Goal: Transaction & Acquisition: Purchase product/service

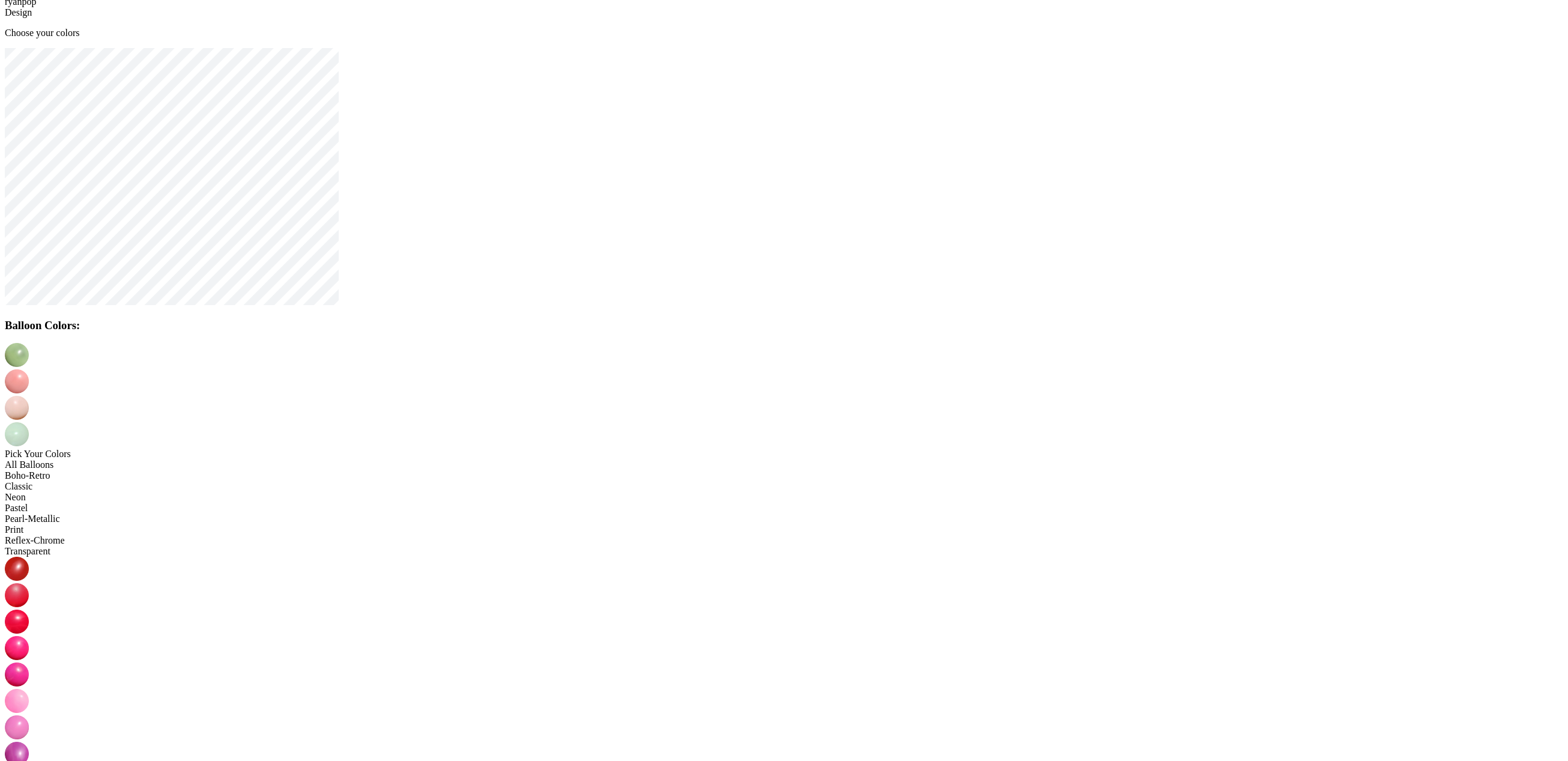
scroll to position [24, 0]
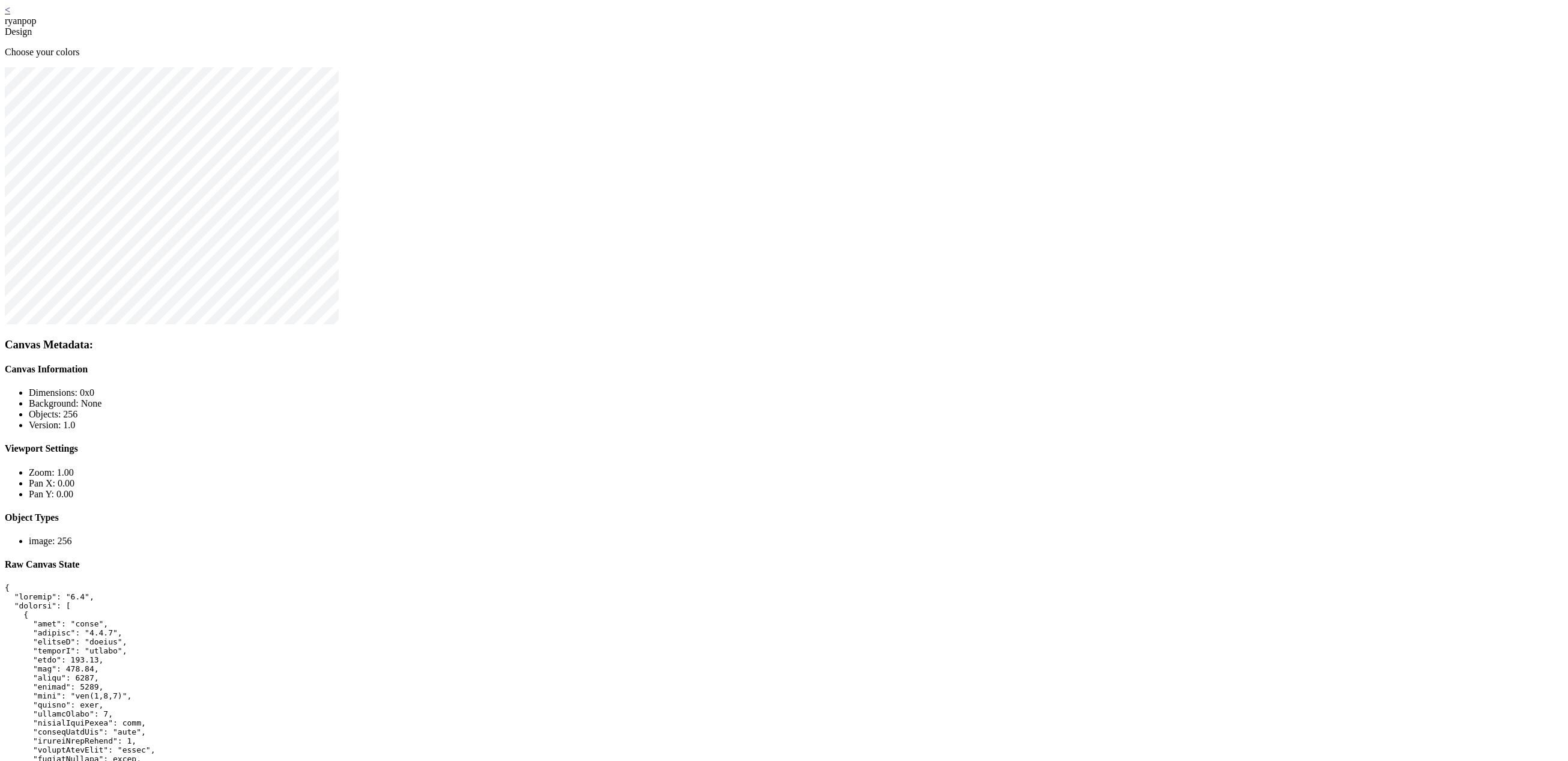
scroll to position [24, 0]
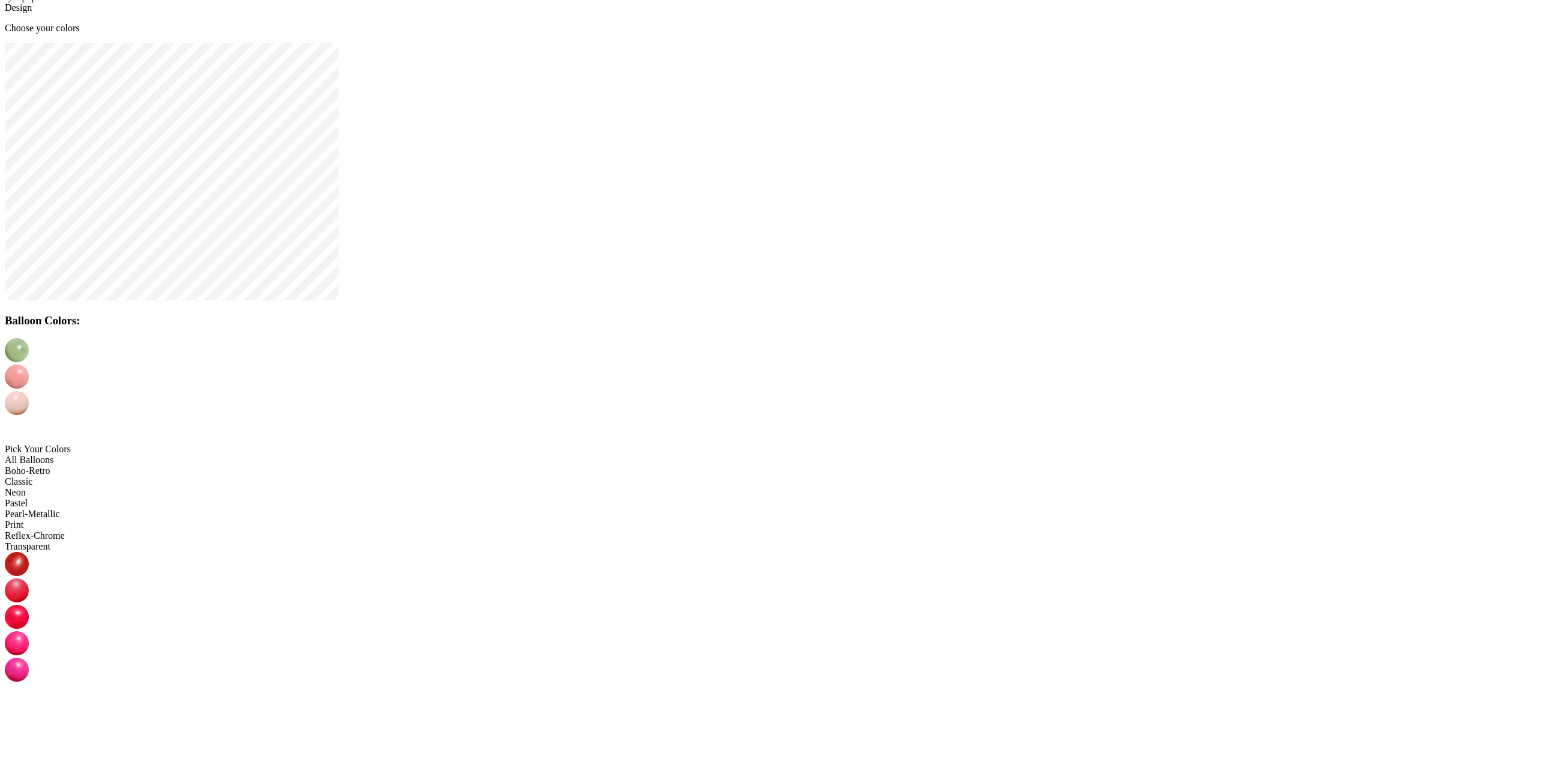
click at [29, 365] on img at bounding box center [16, 377] width 24 height 24
click at [29, 391] on img at bounding box center [16, 402] width 24 height 24
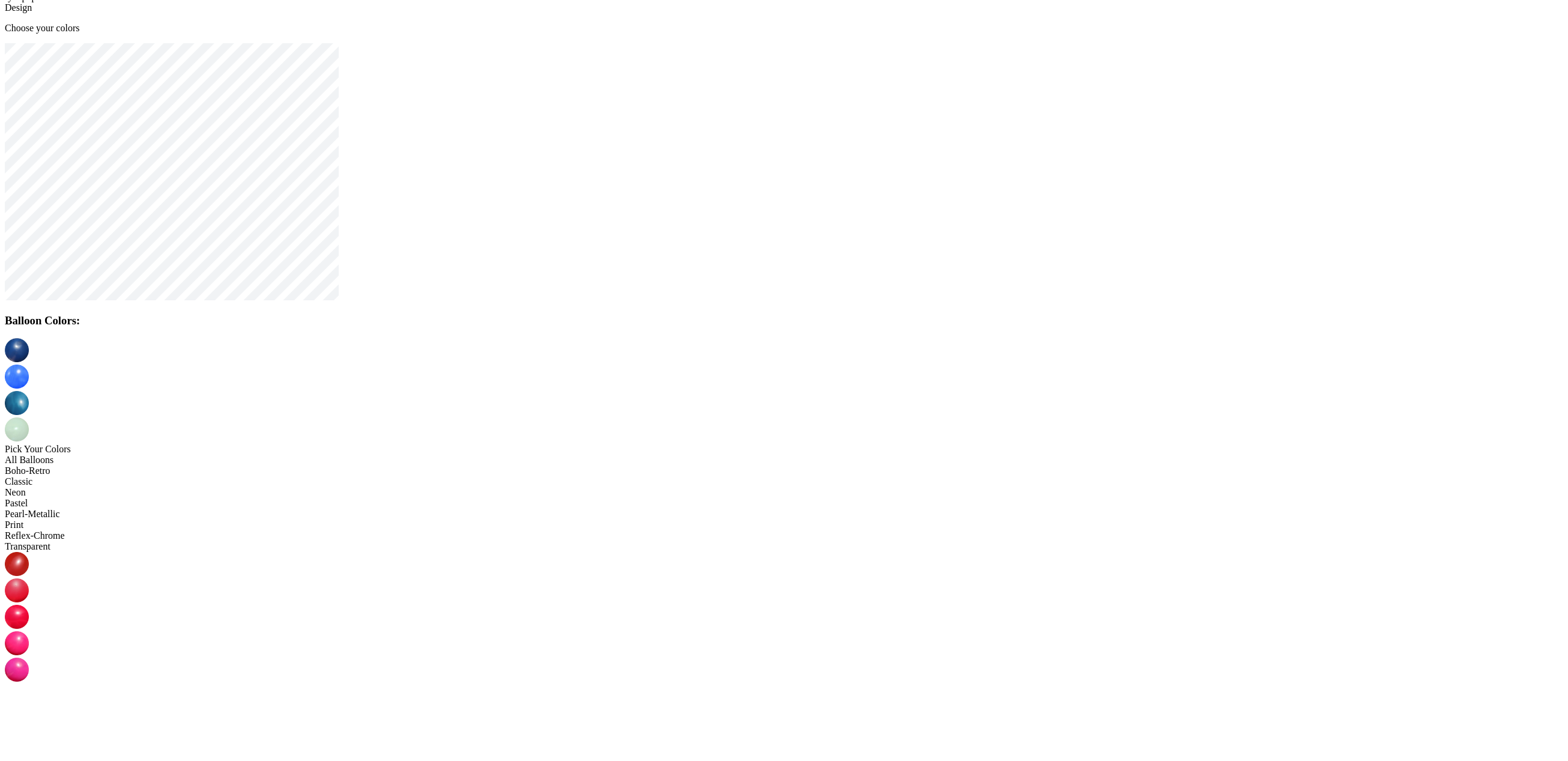
click at [29, 418] on img at bounding box center [16, 429] width 24 height 24
click at [29, 737] on img at bounding box center [16, 749] width 24 height 24
drag, startPoint x: 806, startPoint y: 522, endPoint x: 806, endPoint y: 504, distance: 18.0
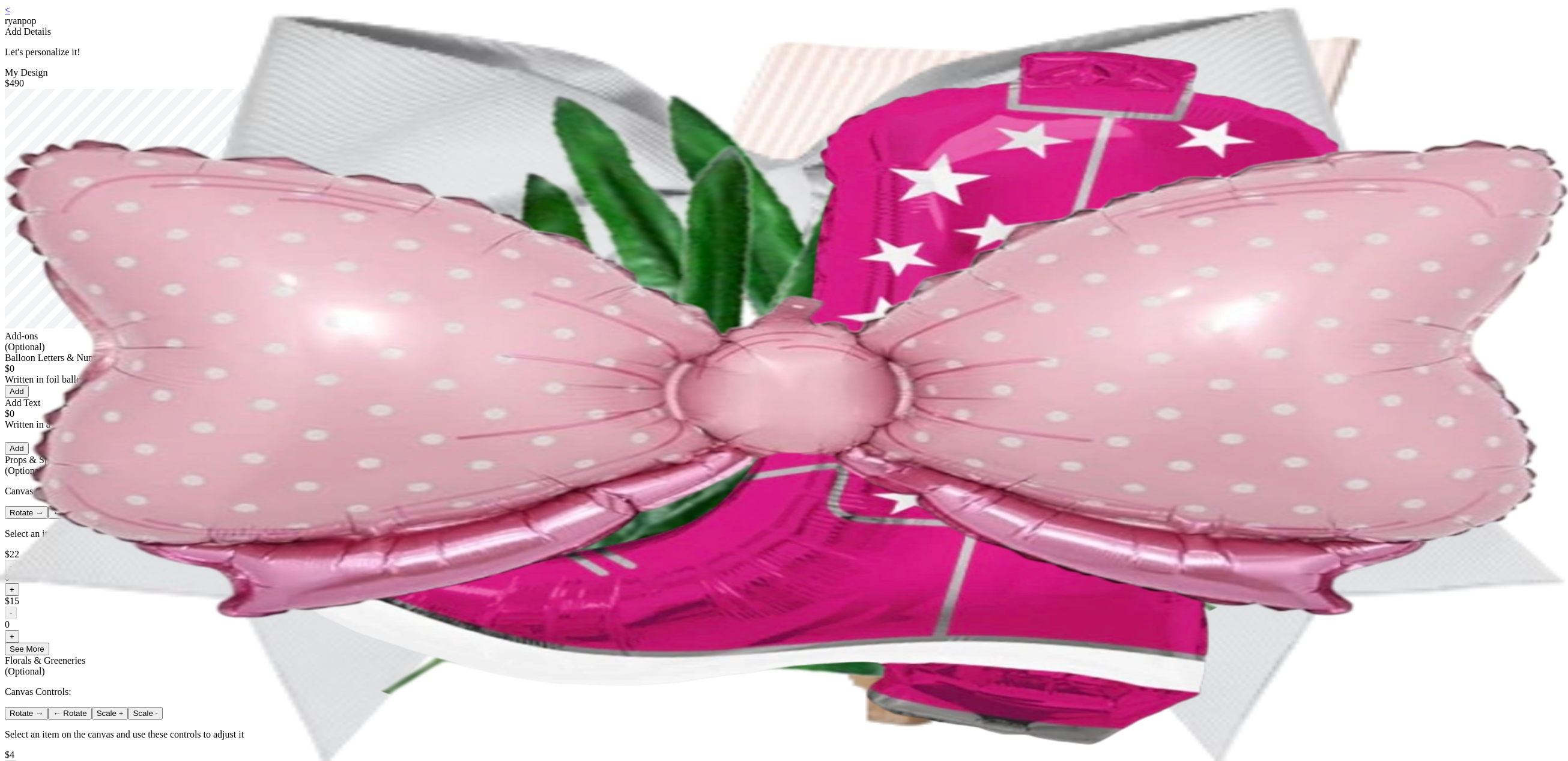
click at [11, 15] on link "<" at bounding box center [8, 10] width 6 height 11
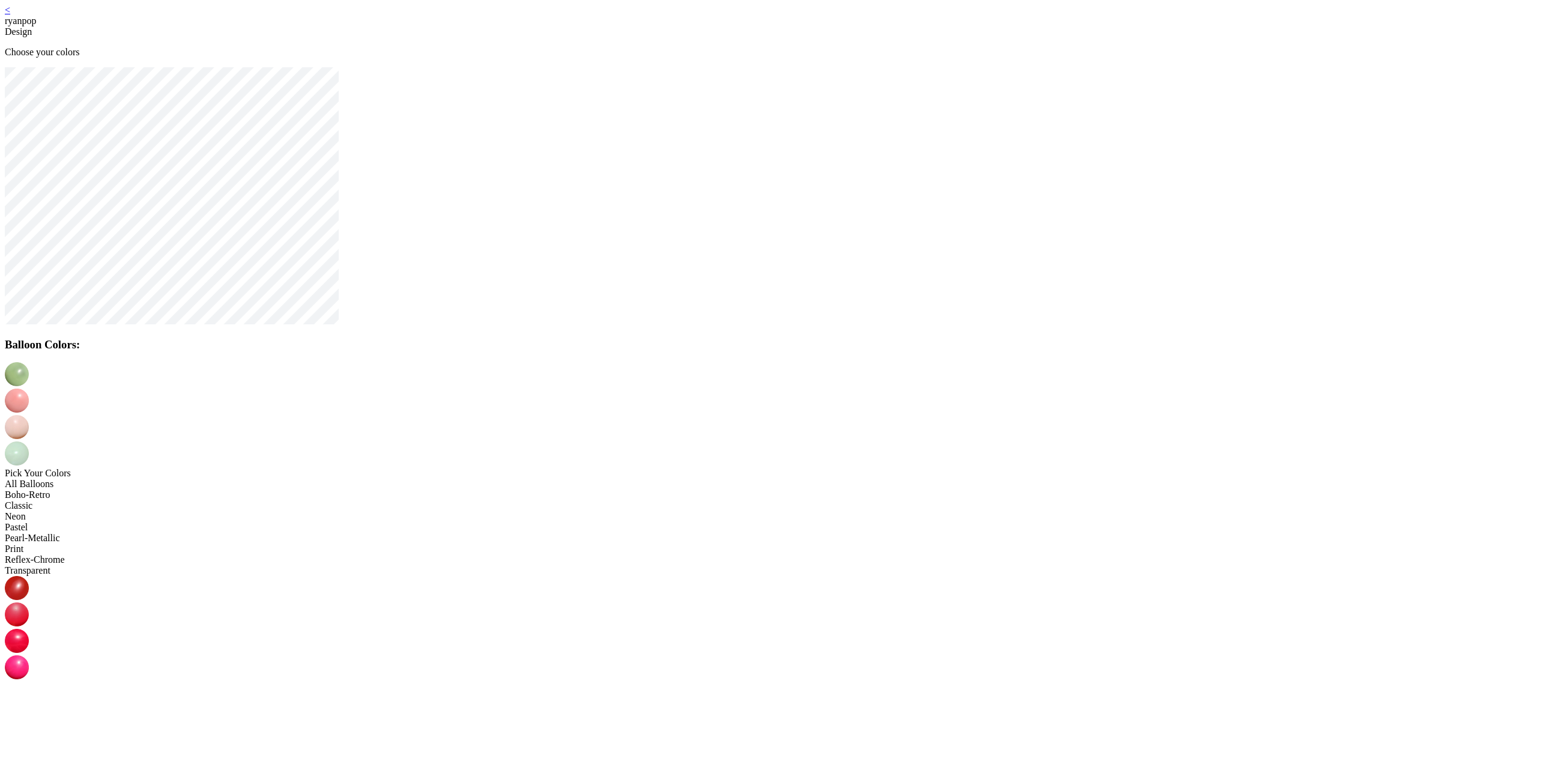
click at [29, 389] on img at bounding box center [16, 401] width 24 height 24
click at [29, 415] on img at bounding box center [16, 426] width 24 height 24
click at [29, 735] on img at bounding box center [16, 747] width 24 height 24
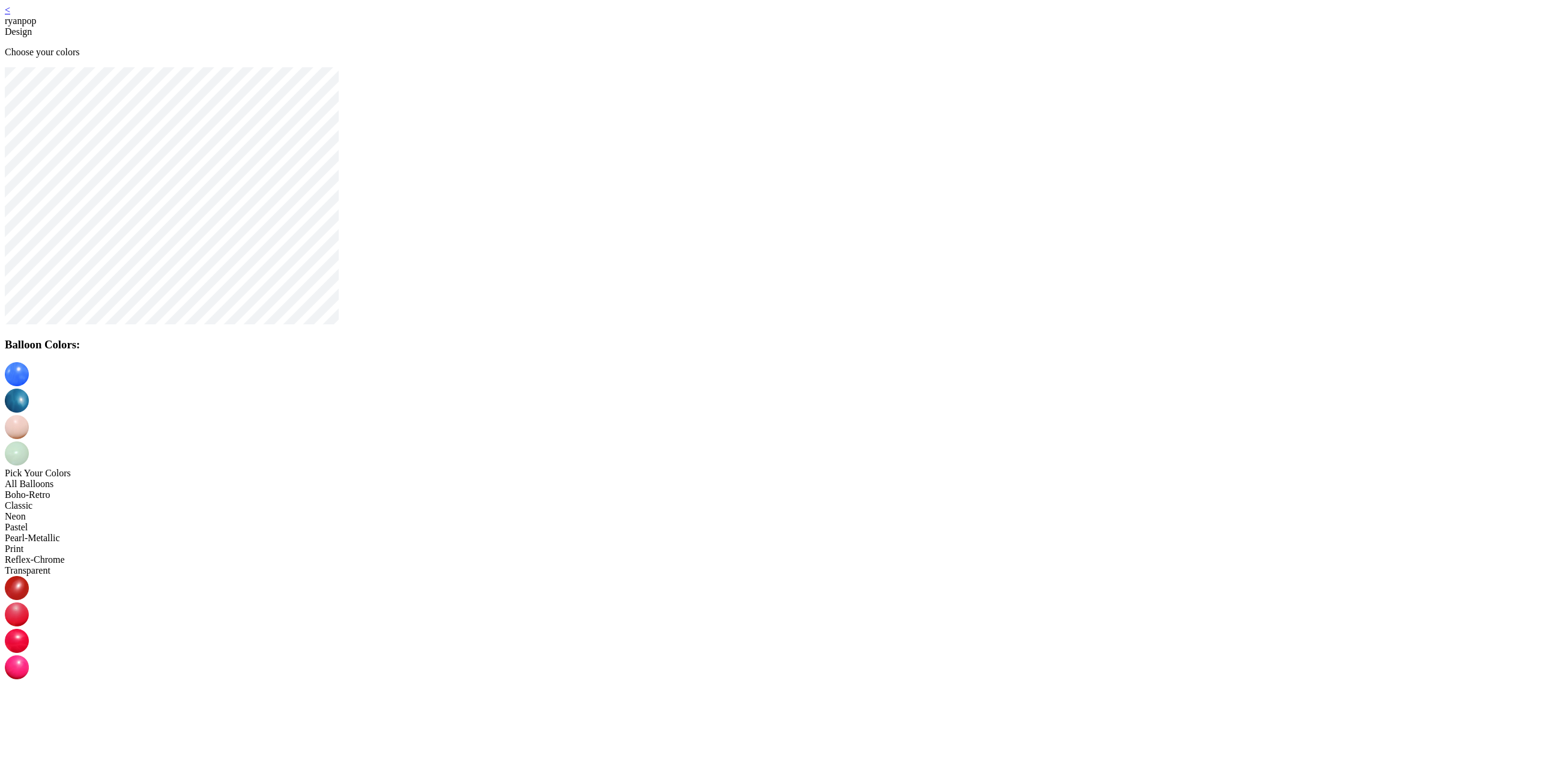
click at [29, 735] on img at bounding box center [16, 747] width 24 height 24
click at [29, 442] on img at bounding box center [16, 453] width 24 height 24
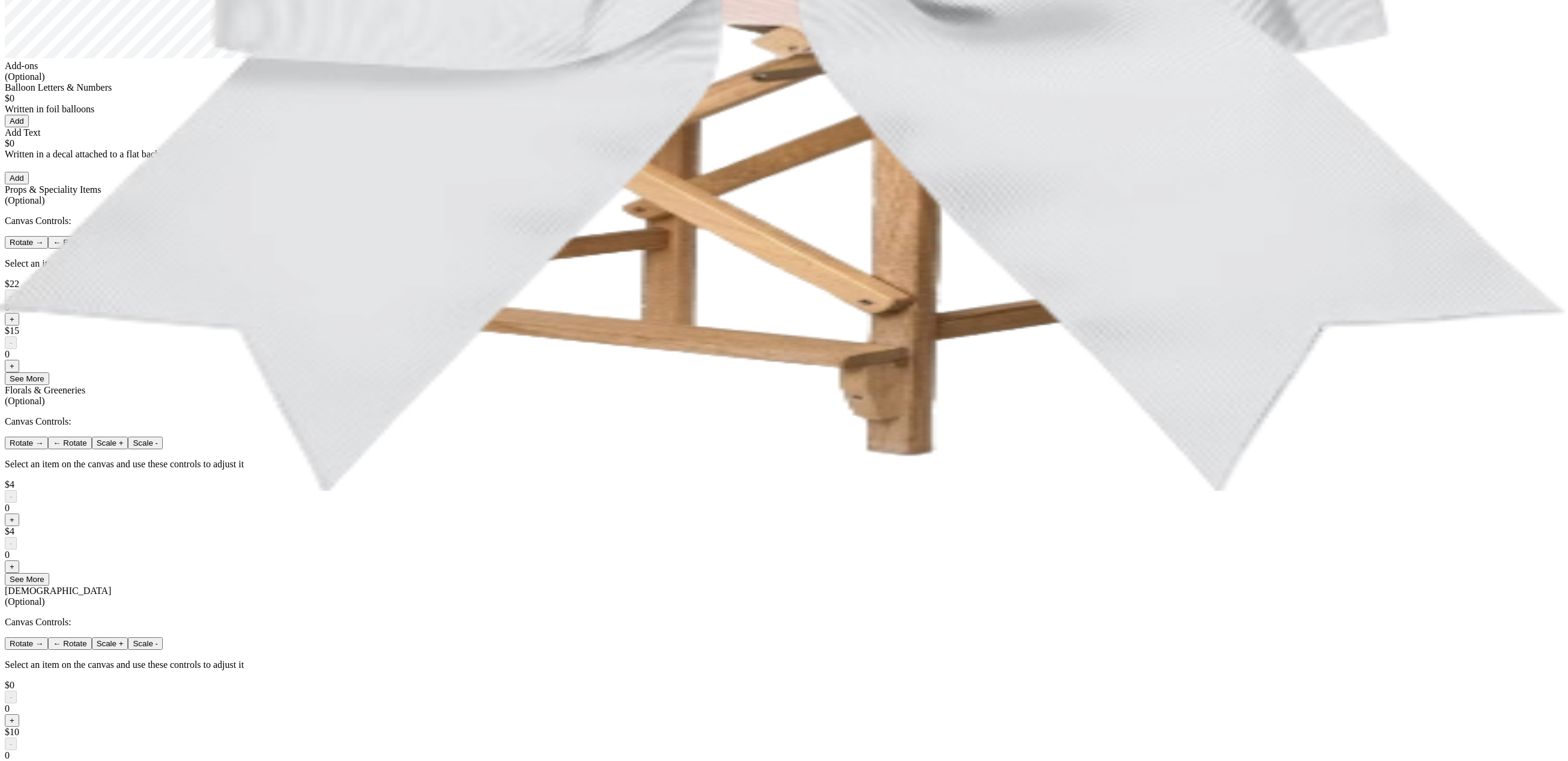
scroll to position [583, 0]
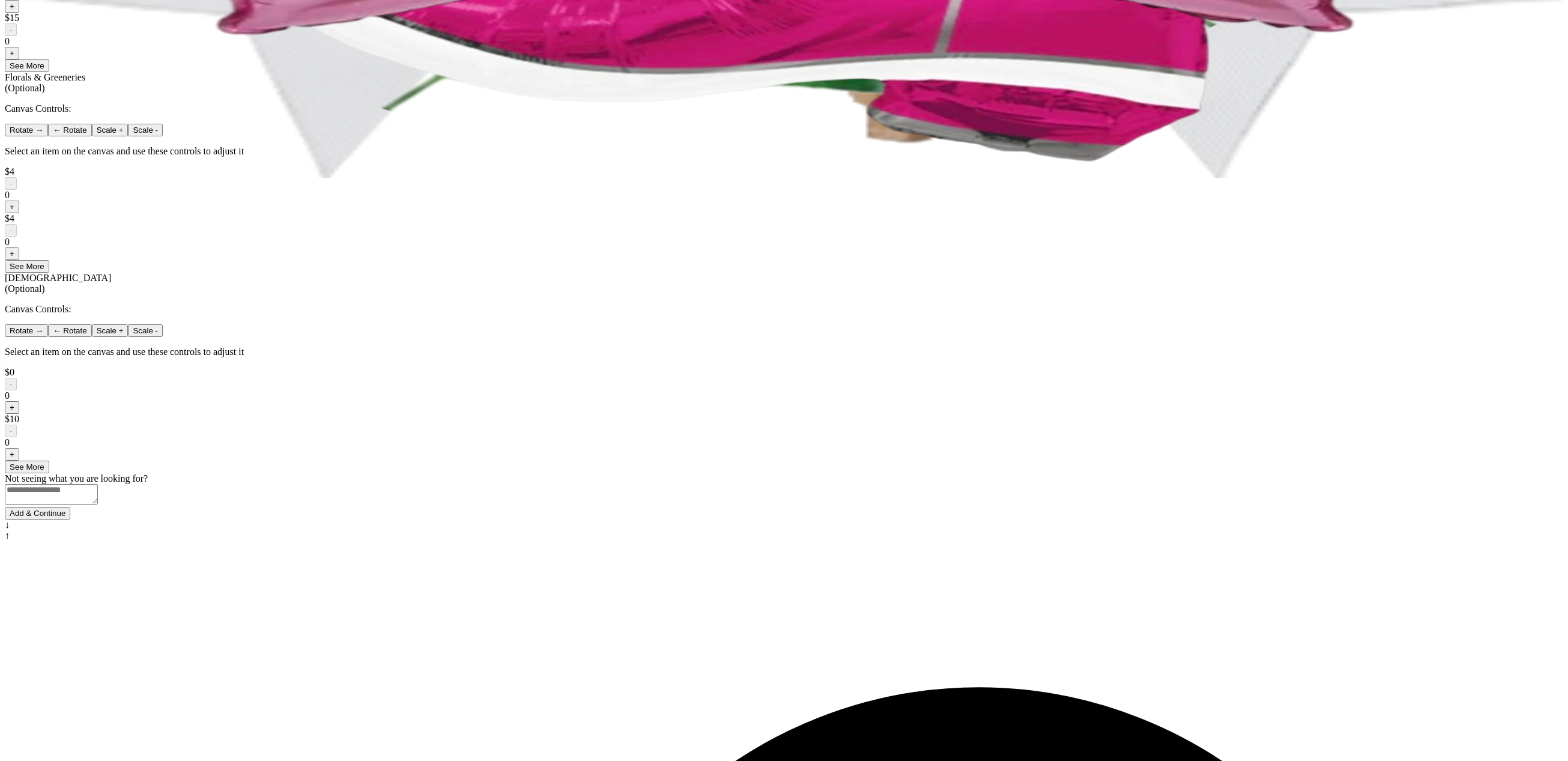
click at [19, 260] on button "+" at bounding box center [11, 253] width 14 height 12
click at [19, 213] on button "+" at bounding box center [11, 207] width 14 height 12
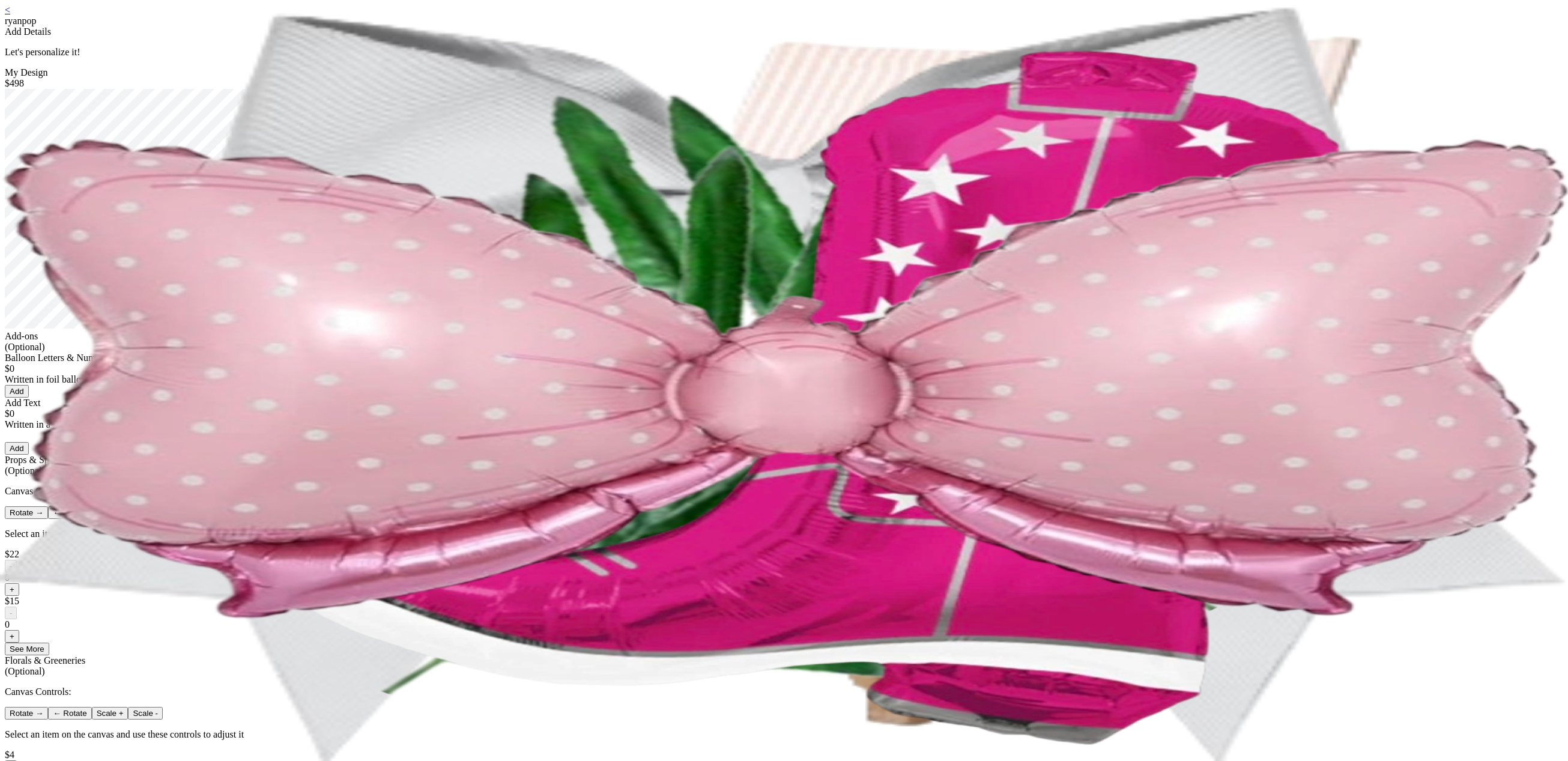
click at [604, 9] on div "< ryanpop Add Details Let's personalize it! My Design $498 Add-ons (Optional) B…" at bounding box center [784, 554] width 1558 height 1098
click at [11, 15] on link "<" at bounding box center [8, 10] width 6 height 11
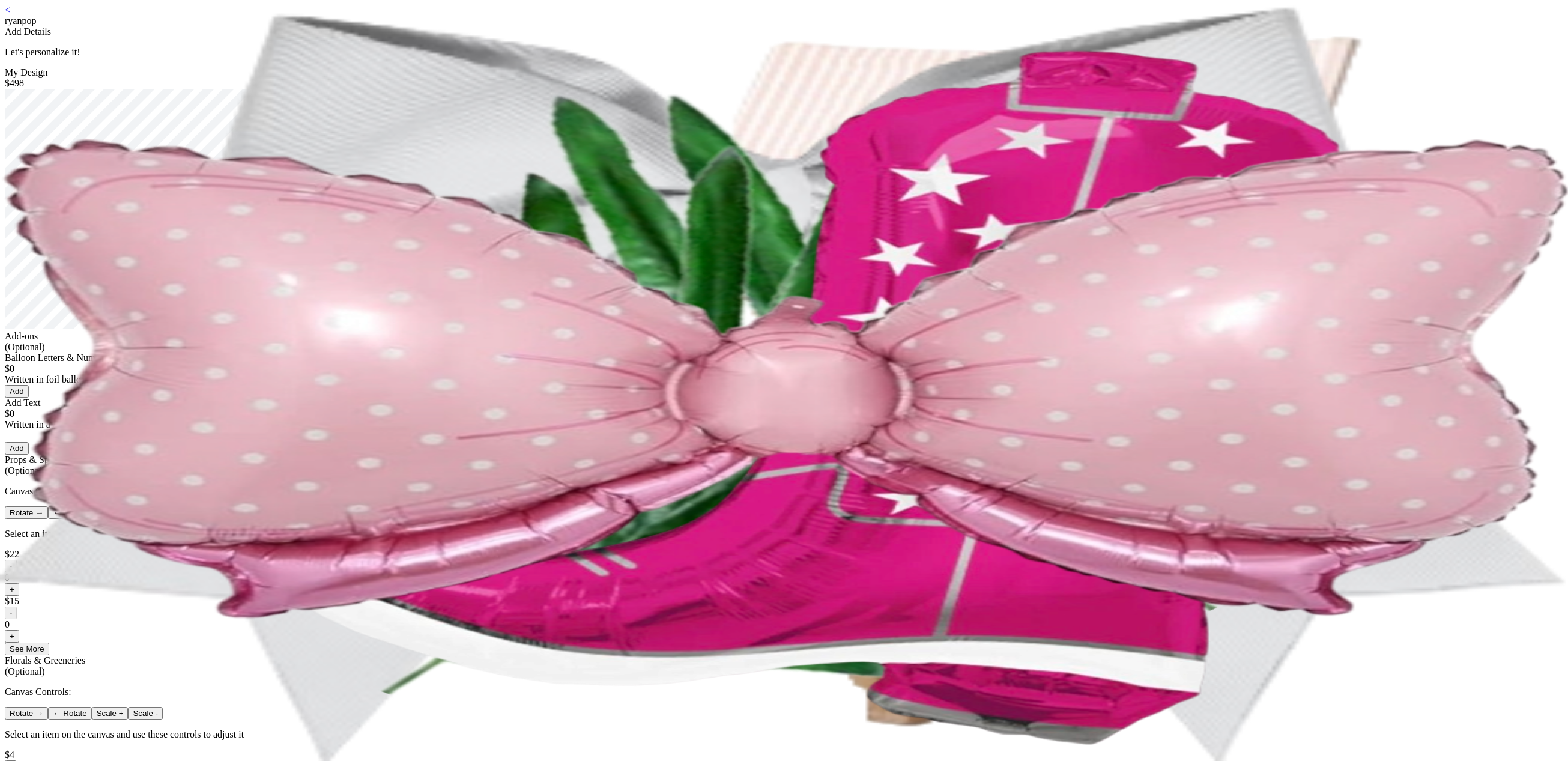
click at [607, 15] on div "< ryanpop" at bounding box center [784, 15] width 1558 height 22
click at [11, 15] on link "<" at bounding box center [8, 10] width 6 height 11
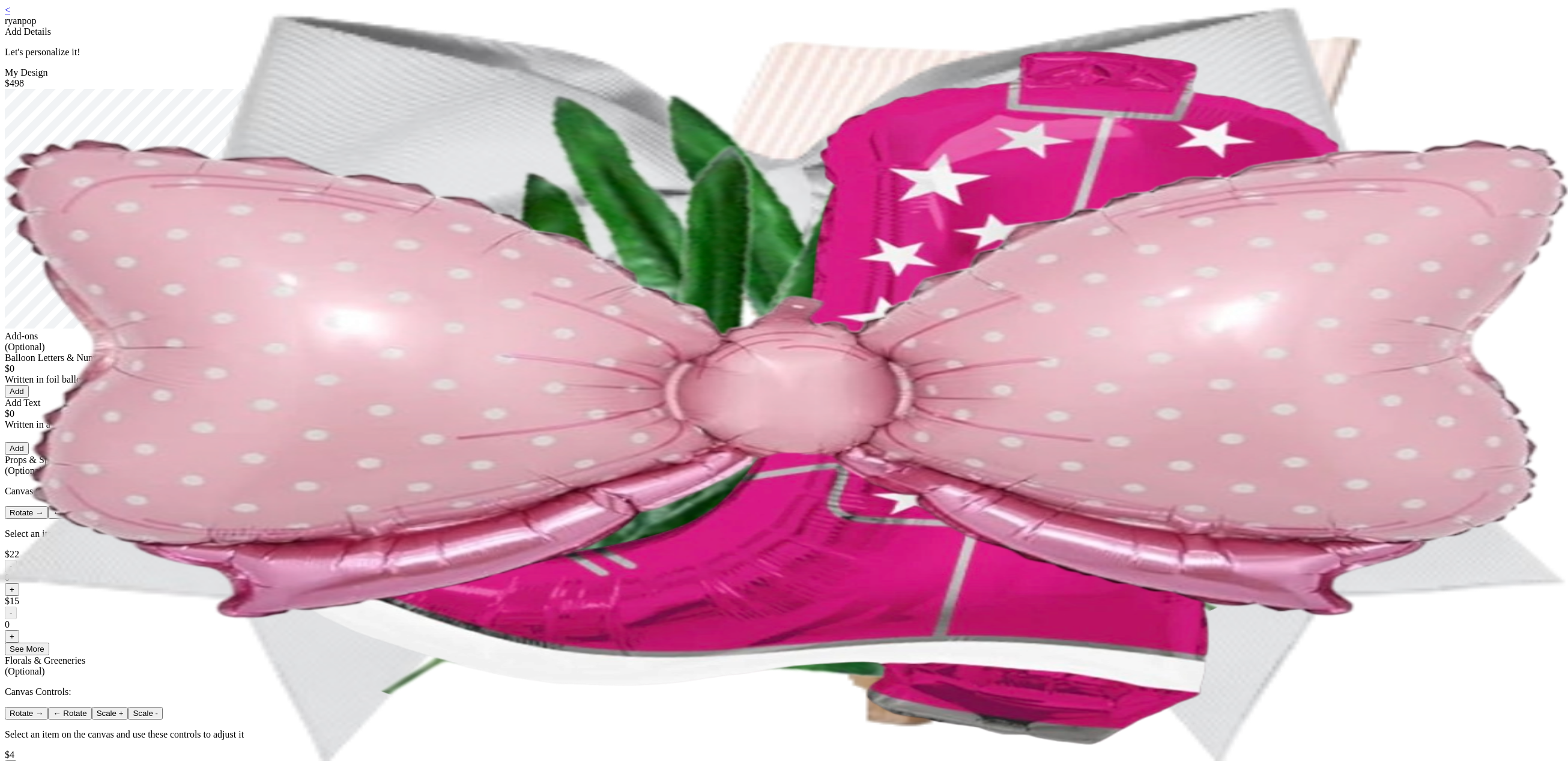
click at [29, 398] on button "Add" at bounding box center [16, 391] width 24 height 12
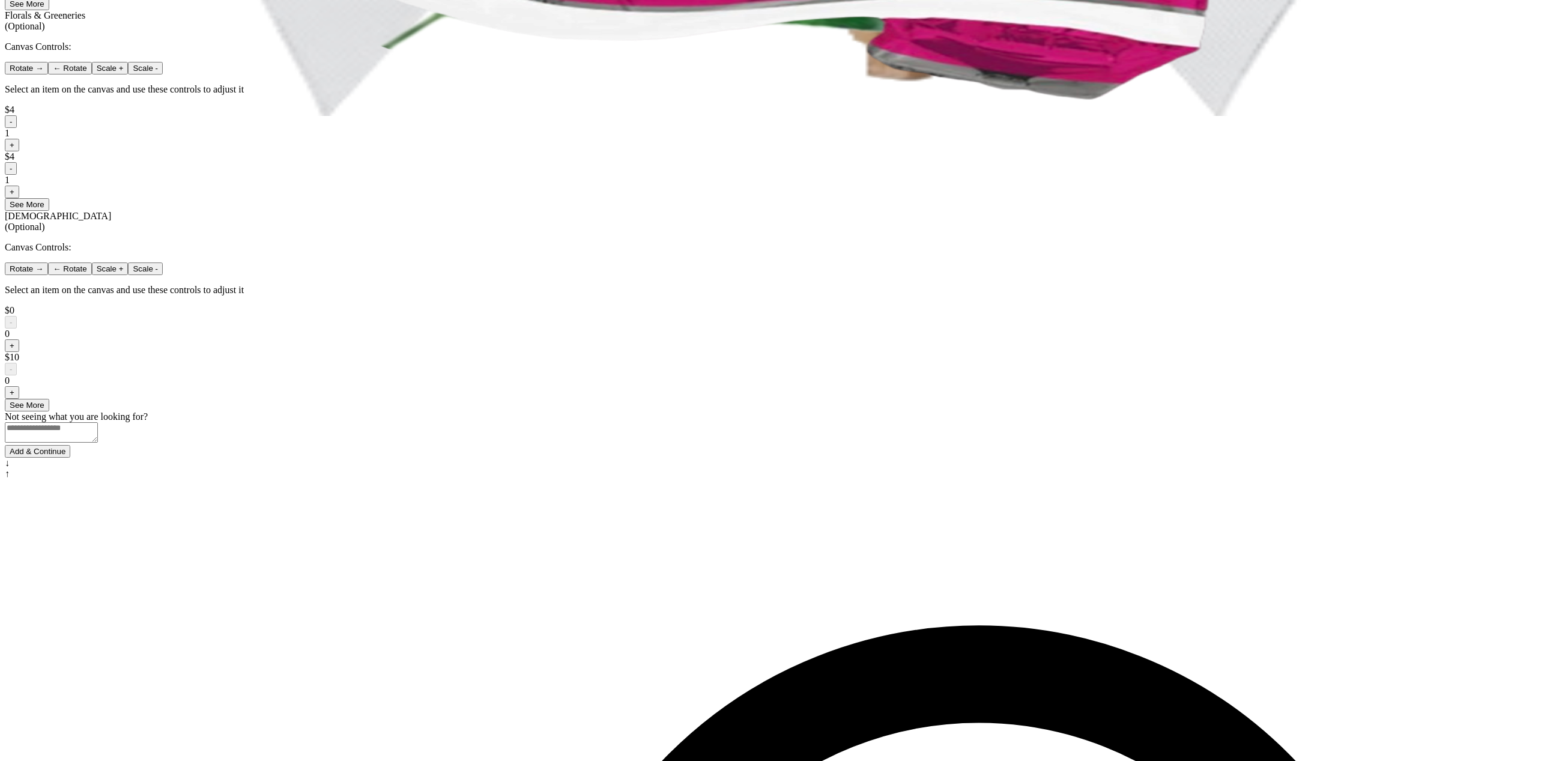
scroll to position [650, 0]
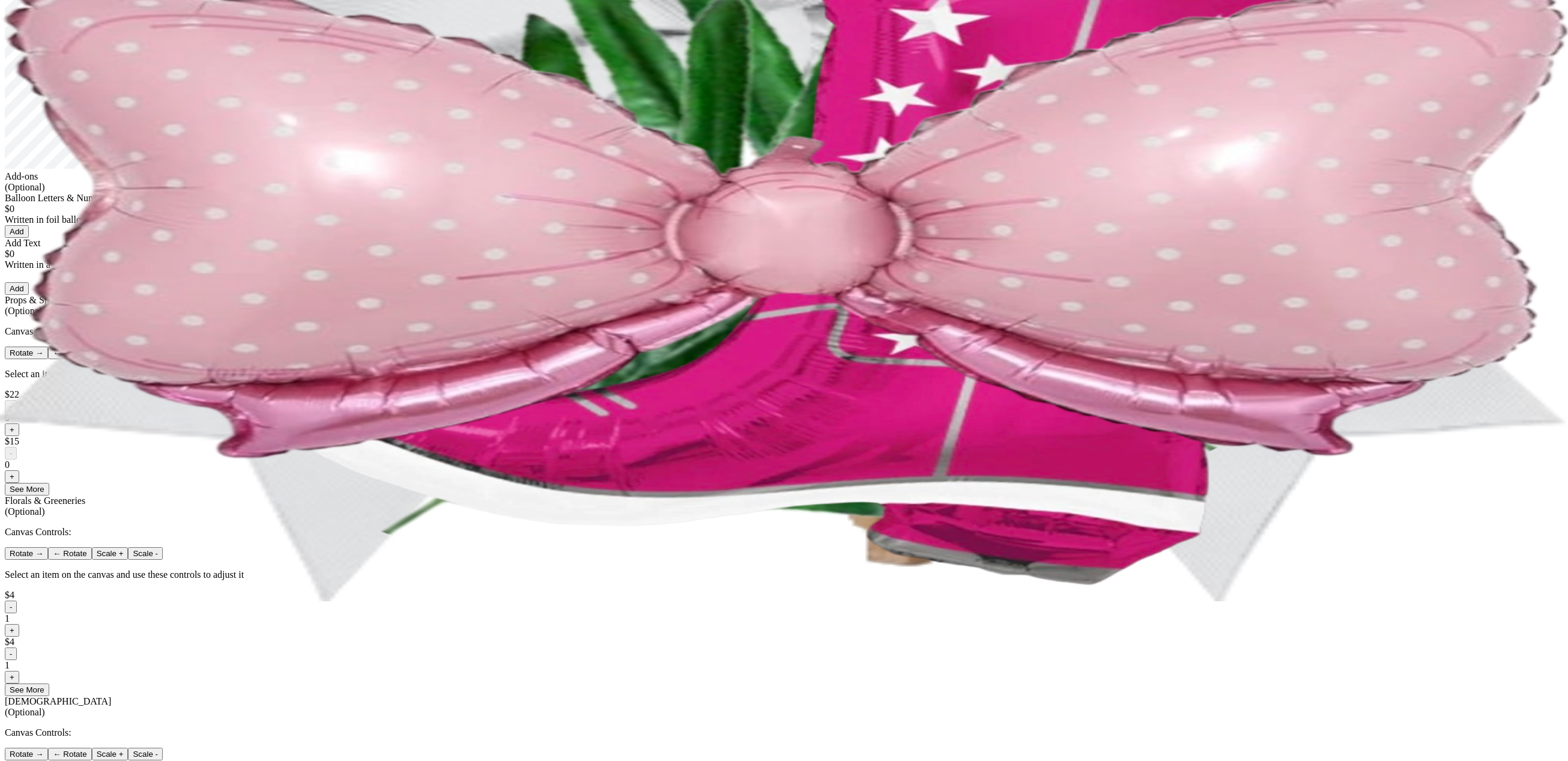
scroll to position [0, 0]
